Goal: Information Seeking & Learning: Learn about a topic

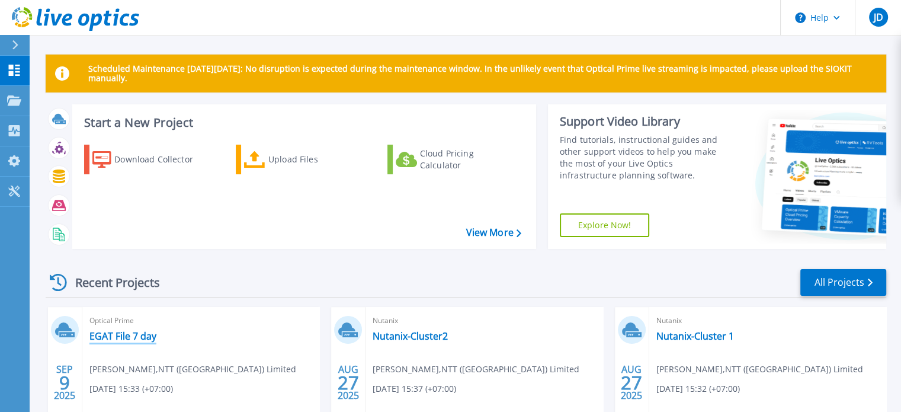
click at [121, 335] on link "EGAT File 7 day" at bounding box center [122, 336] width 67 height 12
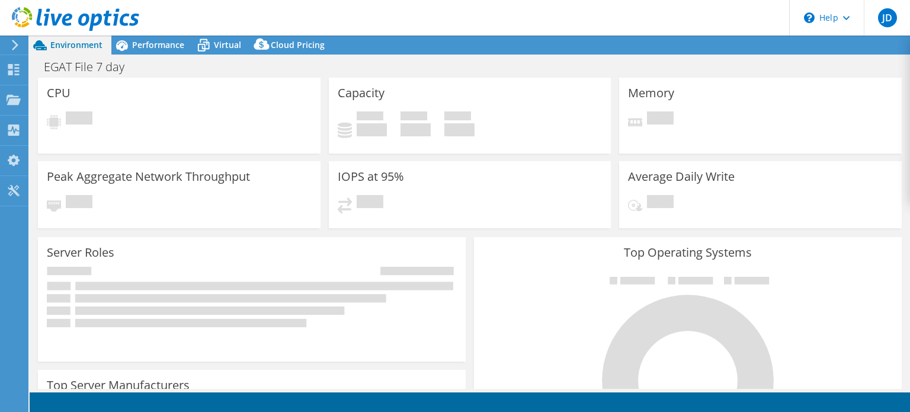
select select "[GEOGRAPHIC_DATA]"
select select "THB"
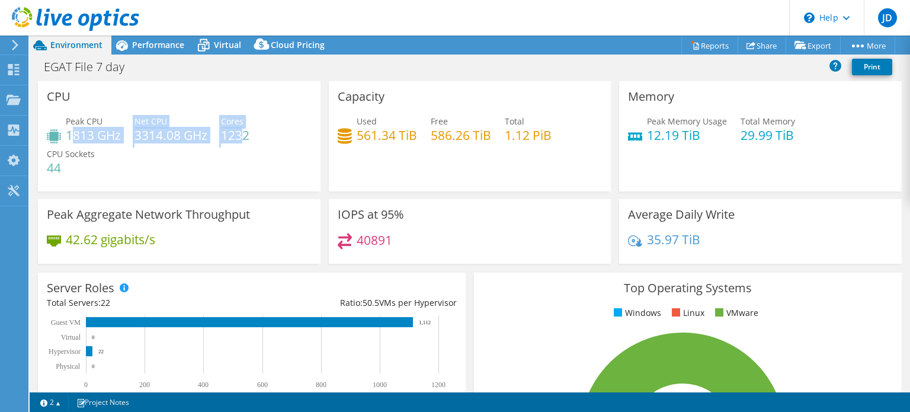
drag, startPoint x: 70, startPoint y: 133, endPoint x: 249, endPoint y: 142, distance: 179.2
click at [247, 142] on div "Peak CPU 1813 GHz Net CPU 3314.08 GHz Cores 1232 CPU Sockets 44" at bounding box center [179, 150] width 265 height 71
click at [258, 142] on div "Peak CPU 1813 GHz Net CPU 3314.08 GHz Cores 1232 CPU Sockets 44" at bounding box center [179, 150] width 265 height 71
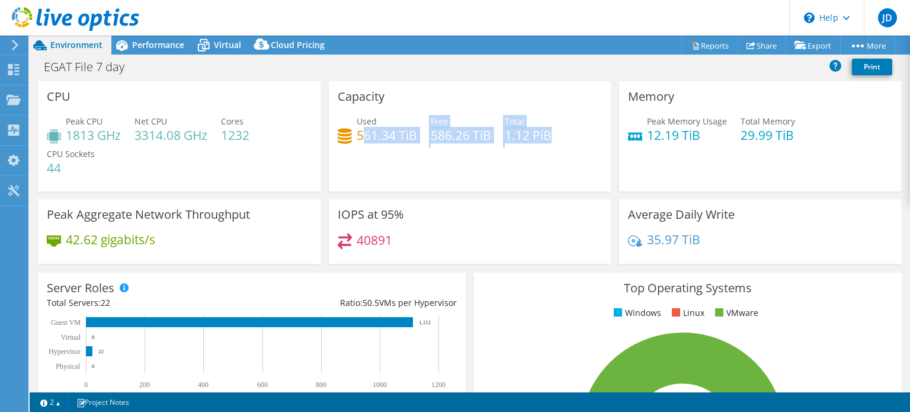
drag, startPoint x: 360, startPoint y: 132, endPoint x: 567, endPoint y: 137, distance: 206.9
click at [567, 137] on div "Used 561.34 TiB Free 586.26 TiB Total 1.12 PiB" at bounding box center [470, 134] width 265 height 39
click at [582, 156] on div "Capacity Used 561.34 TiB Free 586.26 TiB Total 1.12 PiB" at bounding box center [470, 136] width 283 height 110
drag, startPoint x: 646, startPoint y: 136, endPoint x: 708, endPoint y: 137, distance: 61.6
click at [708, 137] on h4 "12.19 TiB" at bounding box center [687, 135] width 80 height 13
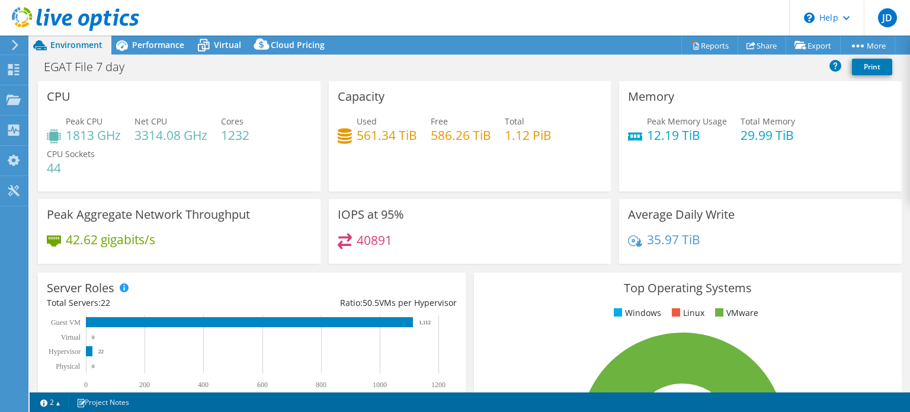
click at [703, 147] on div "Peak Memory Usage 12.19 TiB Total Memory 29.99 TiB" at bounding box center [760, 134] width 265 height 39
drag, startPoint x: 639, startPoint y: 134, endPoint x: 681, endPoint y: 134, distance: 41.5
click at [681, 134] on div "Peak Memory Usage 12.19 TiB" at bounding box center [677, 128] width 99 height 27
click at [691, 142] on h4 "12.19 TiB" at bounding box center [687, 135] width 80 height 13
click at [745, 135] on h4 "29.99 TiB" at bounding box center [768, 135] width 55 height 13
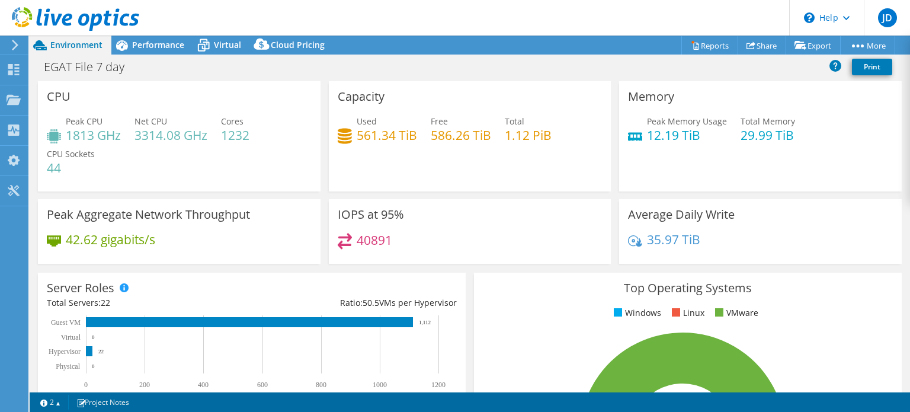
click at [735, 145] on div "Peak Memory Usage 12.19 TiB Total Memory 29.99 TiB" at bounding box center [760, 134] width 265 height 39
drag, startPoint x: 738, startPoint y: 136, endPoint x: 772, endPoint y: 137, distance: 33.8
click at [772, 137] on div "Peak Memory Usage 12.19 TiB Total Memory 29.99 TiB" at bounding box center [760, 134] width 265 height 39
click at [762, 146] on div "Peak Memory Usage 12.19 TiB Total Memory 29.99 TiB" at bounding box center [760, 134] width 265 height 39
drag, startPoint x: 736, startPoint y: 136, endPoint x: 792, endPoint y: 137, distance: 55.7
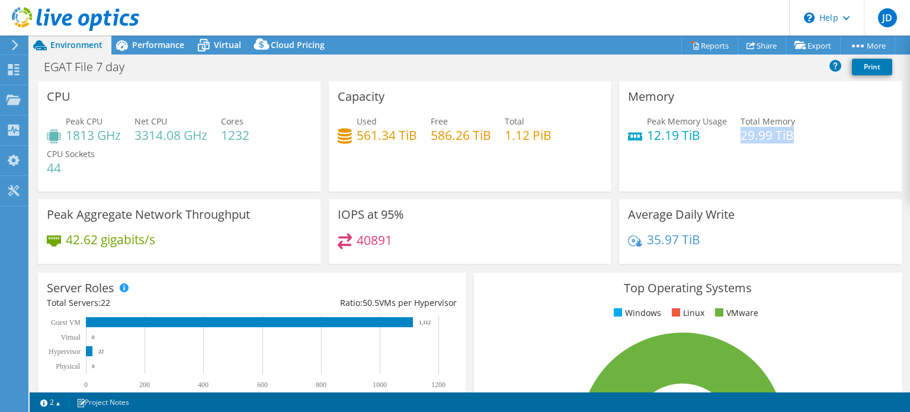
click at [792, 137] on div "Peak Memory Usage 12.19 TiB Total Memory 29.99 TiB" at bounding box center [760, 134] width 265 height 39
click at [724, 143] on div "Peak Memory Usage 12.19 TiB Total Memory 29.99 TiB" at bounding box center [760, 134] width 265 height 39
drag, startPoint x: 648, startPoint y: 137, endPoint x: 682, endPoint y: 135, distance: 33.9
click at [682, 135] on h4 "12.19 TiB" at bounding box center [687, 135] width 80 height 13
click at [653, 138] on h4 "12.19 TiB" at bounding box center [687, 135] width 80 height 13
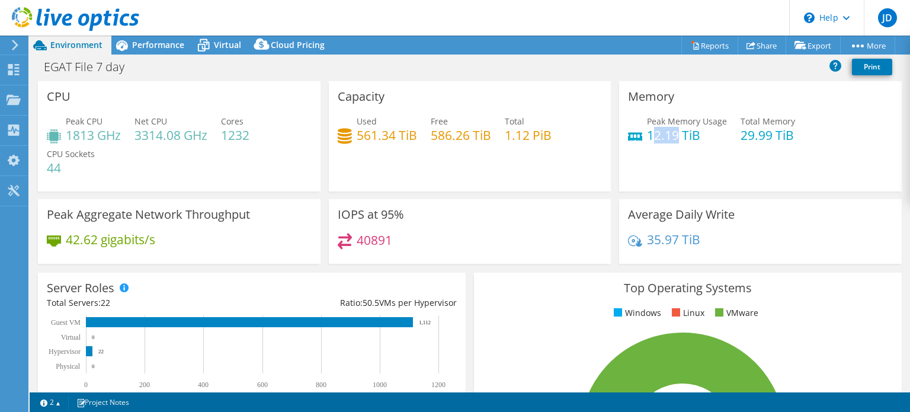
drag, startPoint x: 645, startPoint y: 137, endPoint x: 672, endPoint y: 137, distance: 26.7
click at [672, 137] on h4 "12.19 TiB" at bounding box center [687, 135] width 80 height 13
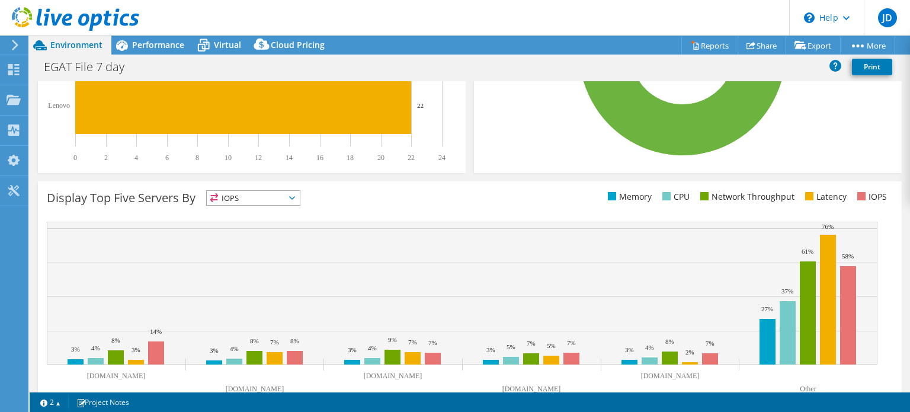
scroll to position [411, 0]
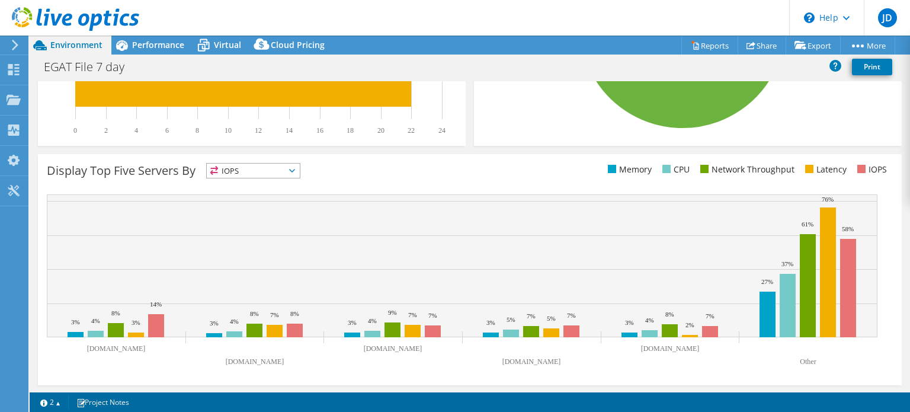
click at [275, 171] on span "IOPS" at bounding box center [253, 171] width 93 height 14
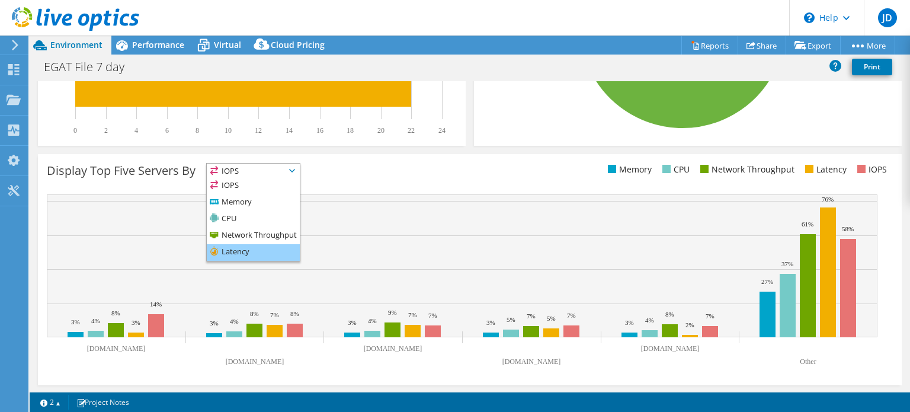
click at [266, 245] on li "Latency" at bounding box center [253, 252] width 93 height 17
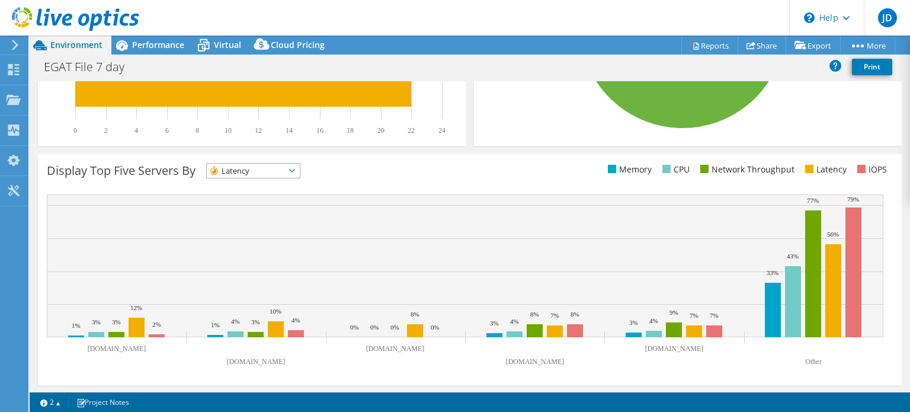
click at [279, 177] on div "Latency IOPS" at bounding box center [253, 170] width 94 height 15
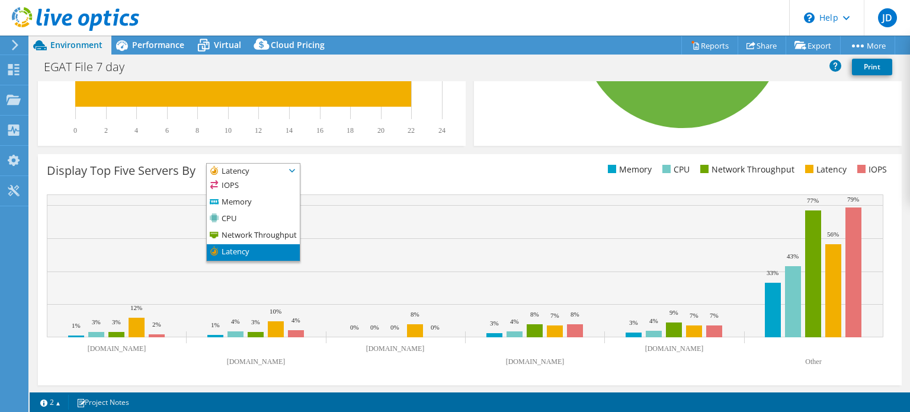
click at [293, 170] on icon at bounding box center [292, 171] width 6 height 4
click at [267, 221] on li "CPU" at bounding box center [253, 219] width 93 height 17
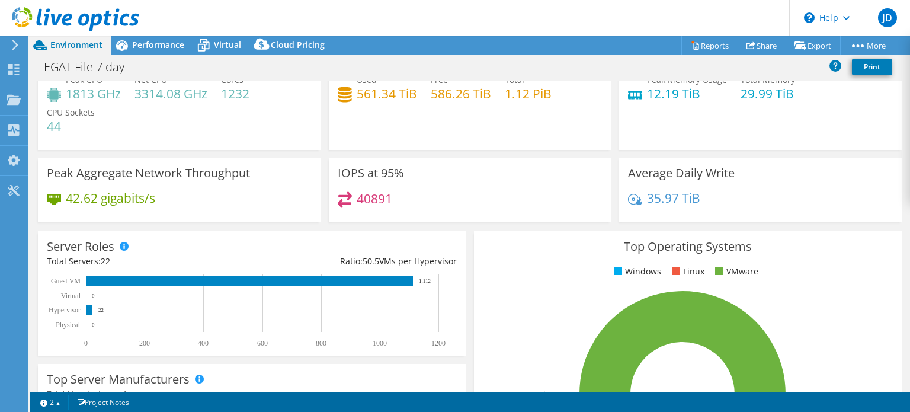
scroll to position [0, 0]
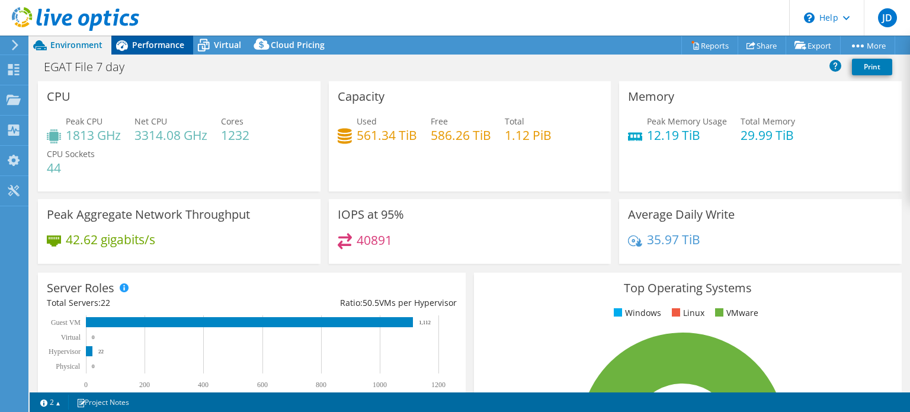
click at [166, 46] on span "Performance" at bounding box center [158, 44] width 52 height 11
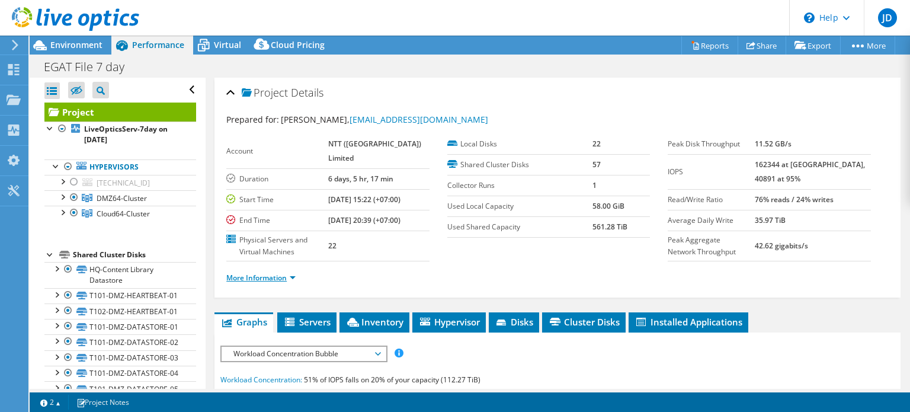
click at [247, 283] on link "More Information" at bounding box center [260, 278] width 69 height 10
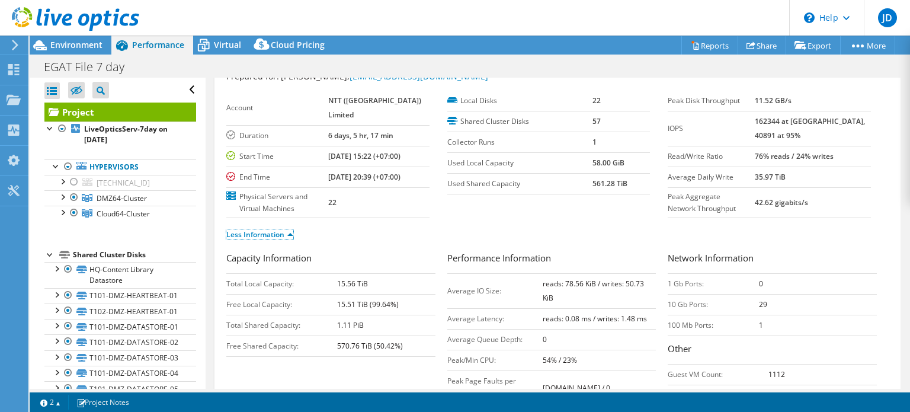
scroll to position [59, 0]
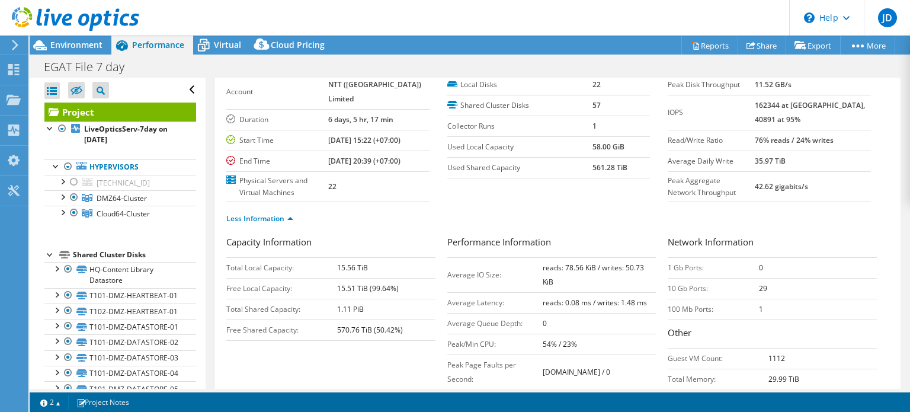
drag, startPoint x: 775, startPoint y: 102, endPoint x: 786, endPoint y: 106, distance: 12.0
click at [786, 106] on tr "IOPS 162344 at [GEOGRAPHIC_DATA], 40891 at 95%" at bounding box center [769, 112] width 203 height 35
click at [786, 104] on b "162344 at [GEOGRAPHIC_DATA], 40891 at 95%" at bounding box center [810, 112] width 110 height 24
drag, startPoint x: 774, startPoint y: 101, endPoint x: 865, endPoint y: 107, distance: 91.4
click at [865, 107] on div "Peak Disk Throughput 11.52 GB/s IOPS 162344 at [GEOGRAPHIC_DATA], 40891 at 95% …" at bounding box center [778, 138] width 221 height 127
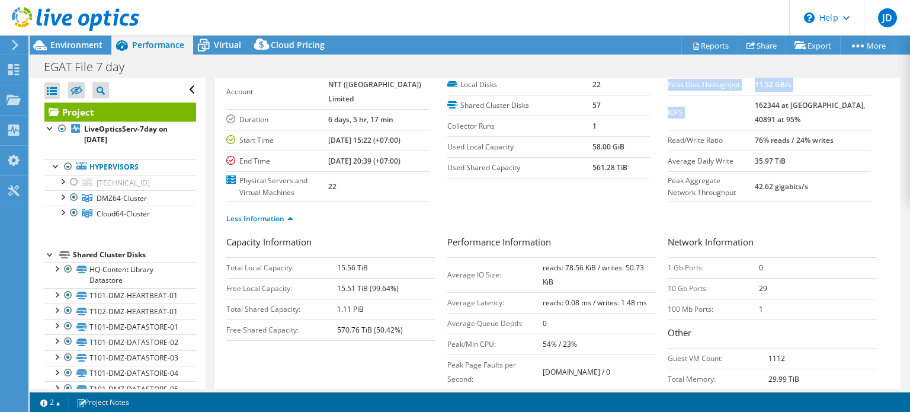
click at [849, 111] on td "162344 at [GEOGRAPHIC_DATA], 40891 at 95%" at bounding box center [813, 112] width 116 height 35
drag, startPoint x: 830, startPoint y: 104, endPoint x: 850, endPoint y: 110, distance: 21.0
click at [850, 110] on td "162344 at [GEOGRAPHIC_DATA], 40891 at 95%" at bounding box center [813, 112] width 116 height 35
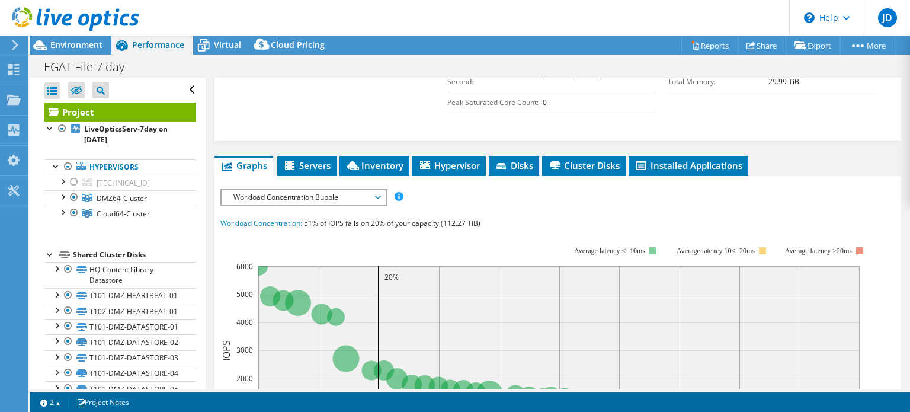
scroll to position [361, 0]
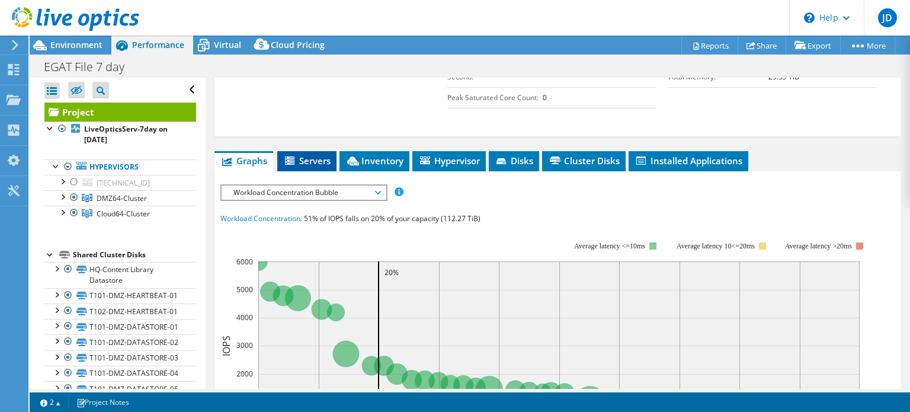
click at [309, 167] on span "Servers" at bounding box center [306, 161] width 47 height 12
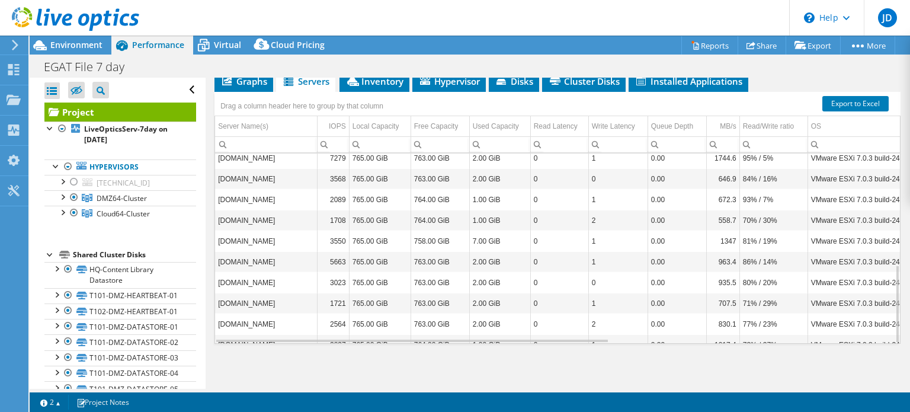
scroll to position [268, 0]
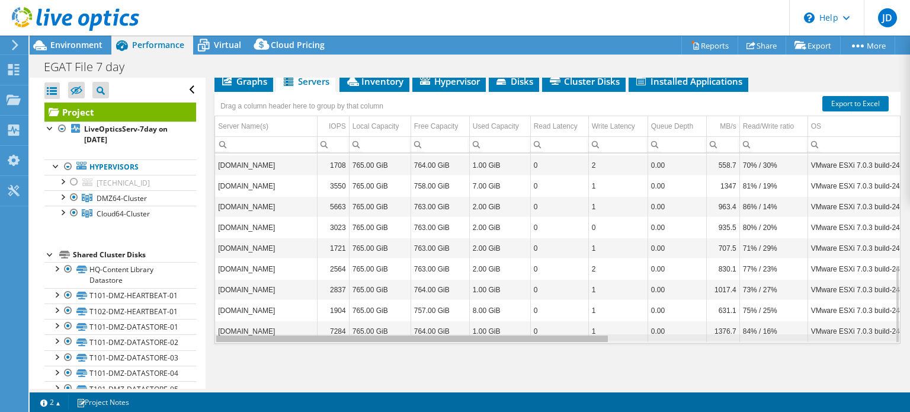
drag, startPoint x: 504, startPoint y: 340, endPoint x: 395, endPoint y: 341, distance: 109.0
click at [399, 342] on body "JD End User Jiirawit Duangkrajay [EMAIL_ADDRESS][DOMAIN_NAME] NTT (Thailand) Li…" at bounding box center [455, 206] width 910 height 412
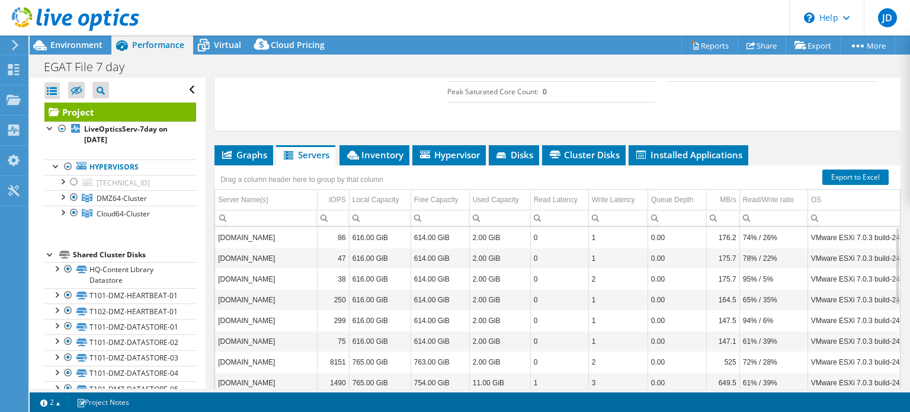
scroll to position [393, 0]
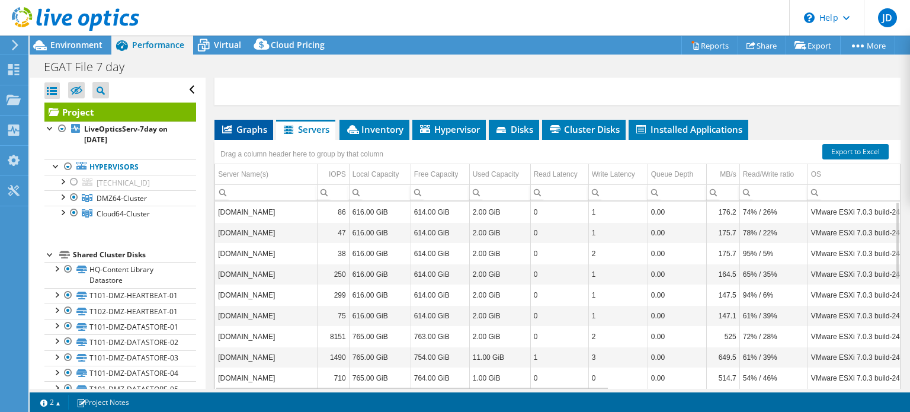
click at [235, 135] on span "Graphs" at bounding box center [243, 129] width 47 height 12
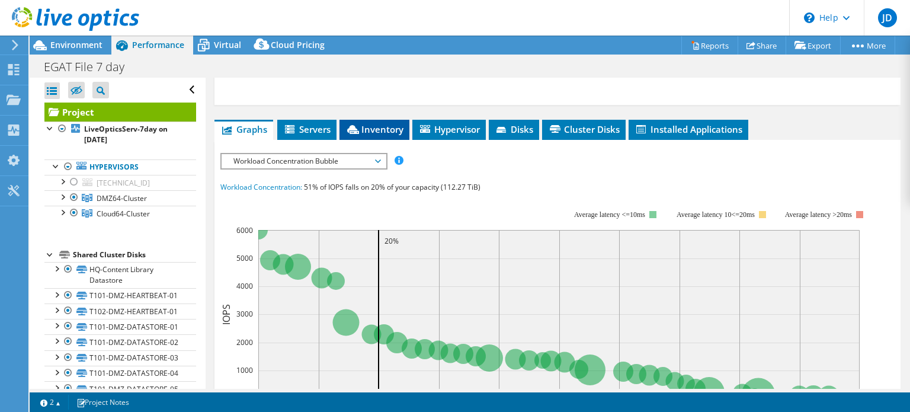
click at [380, 135] on span "Inventory" at bounding box center [374, 129] width 58 height 12
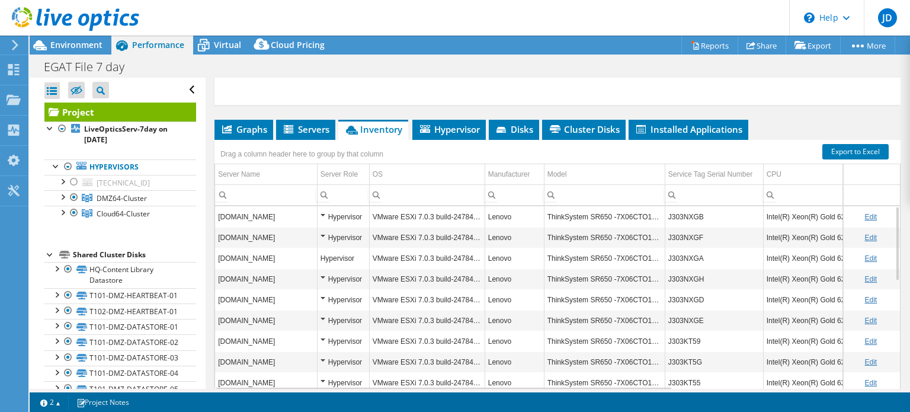
click at [664, 184] on div "Drag a column header here to group by that column Server Name Server Role OS Ma…" at bounding box center [558, 266] width 686 height 252
click at [664, 184] on div "Data grid" at bounding box center [665, 278] width 2 height 228
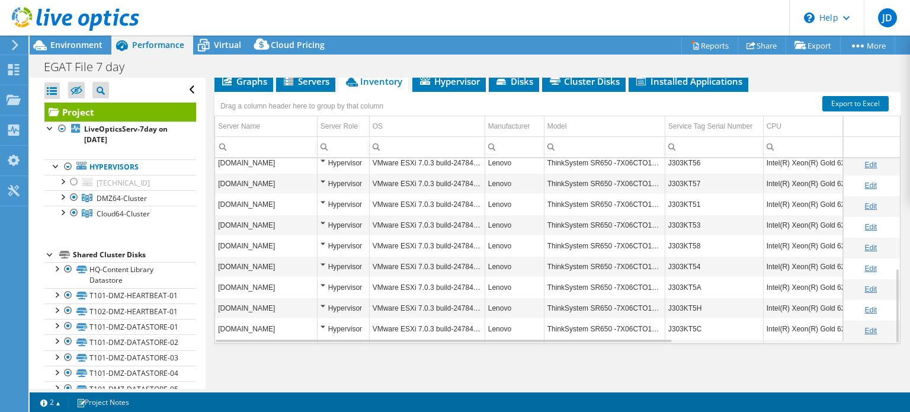
scroll to position [273, 0]
